Goal: Check status: Check status

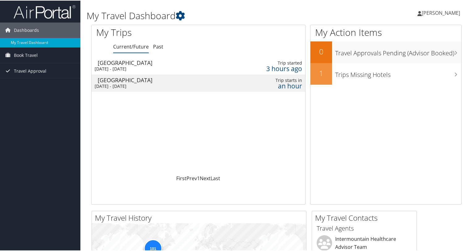
click at [140, 63] on div "Salt Lake City" at bounding box center [159, 62] width 123 height 6
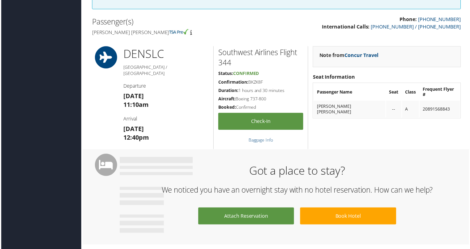
scroll to position [151, 0]
